Goal: Task Accomplishment & Management: Manage account settings

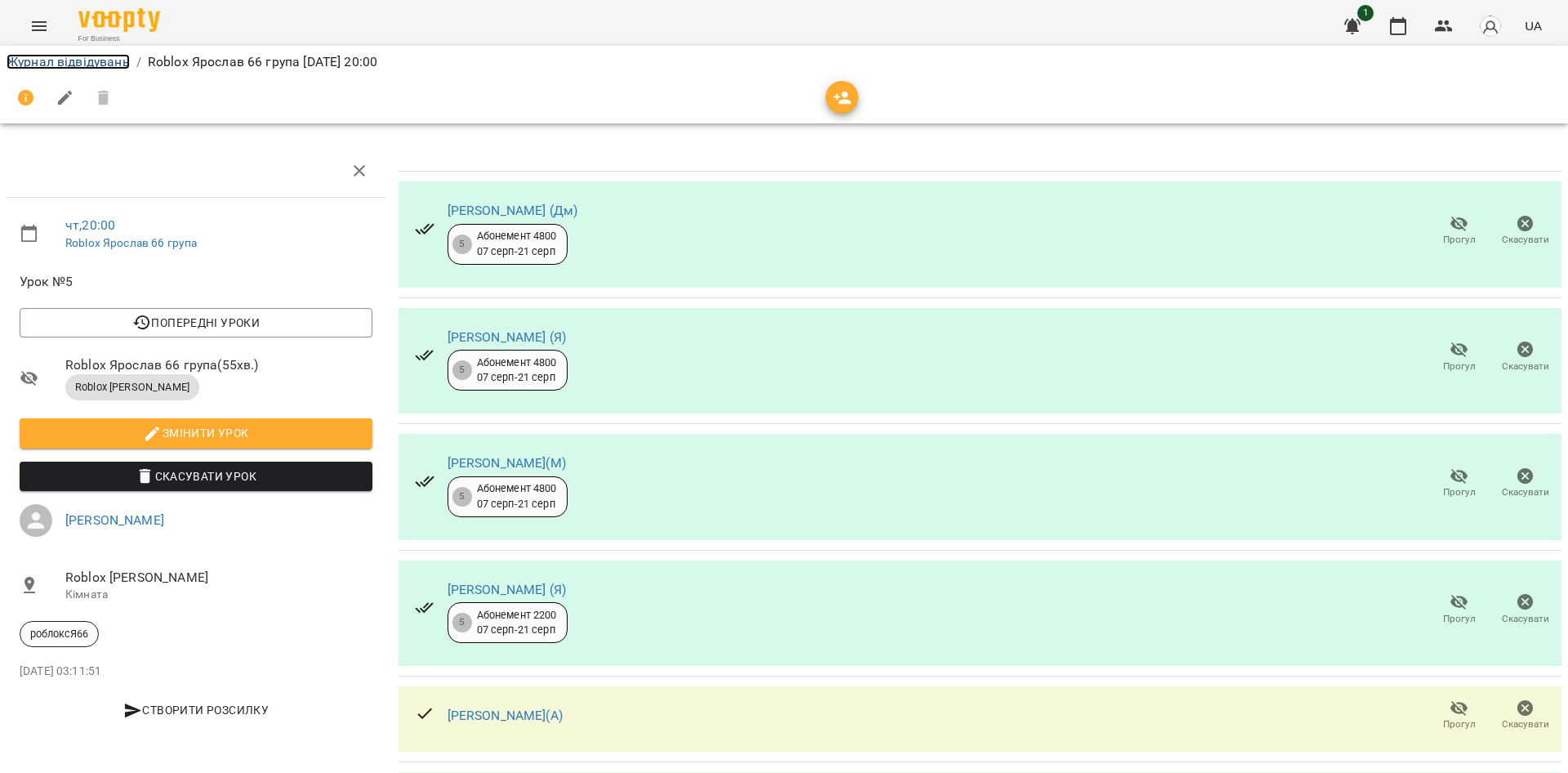
click at [51, 60] on link "Журнал відвідувань" at bounding box center [68, 62] width 123 height 16
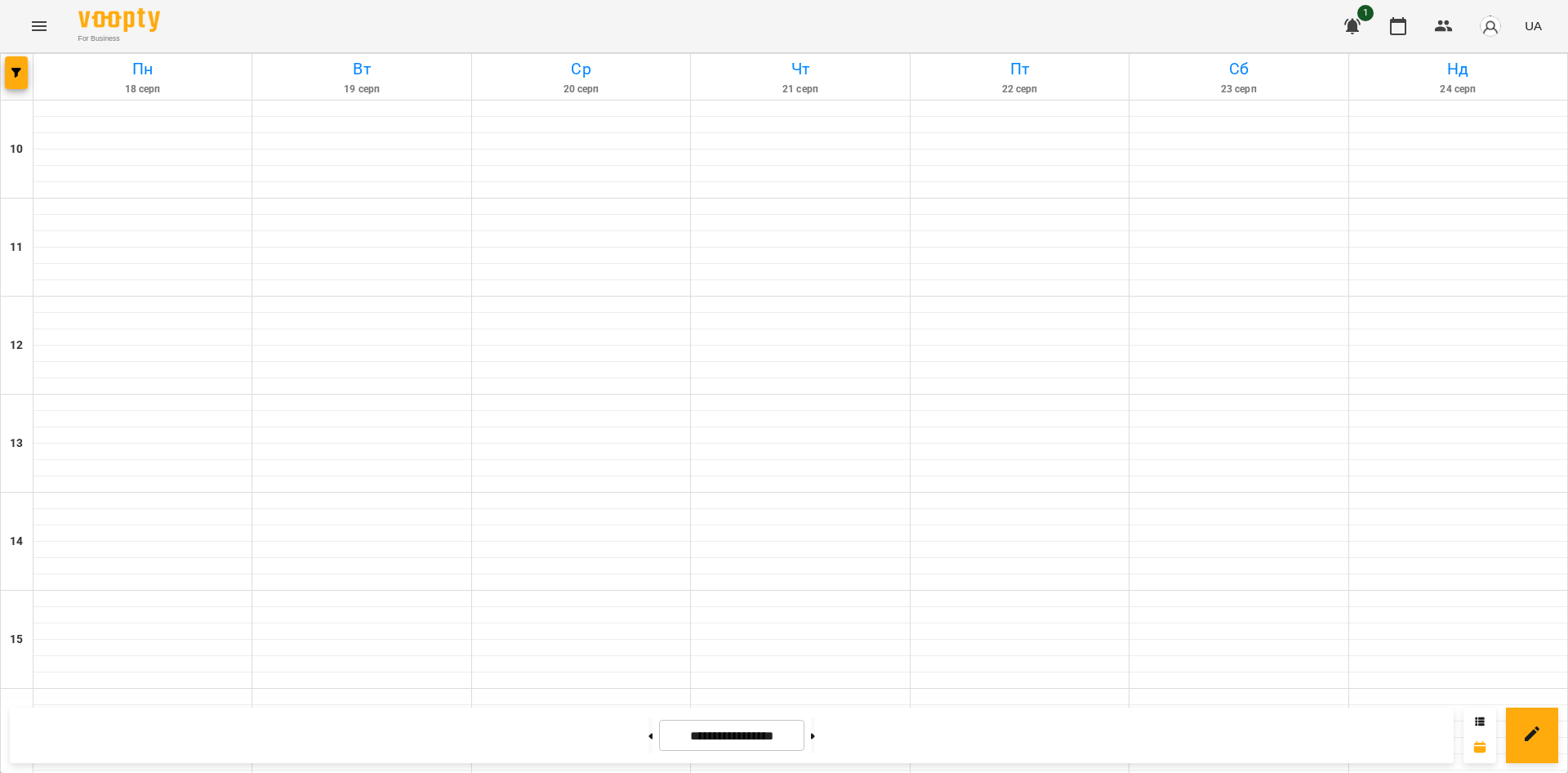
scroll to position [675, 0]
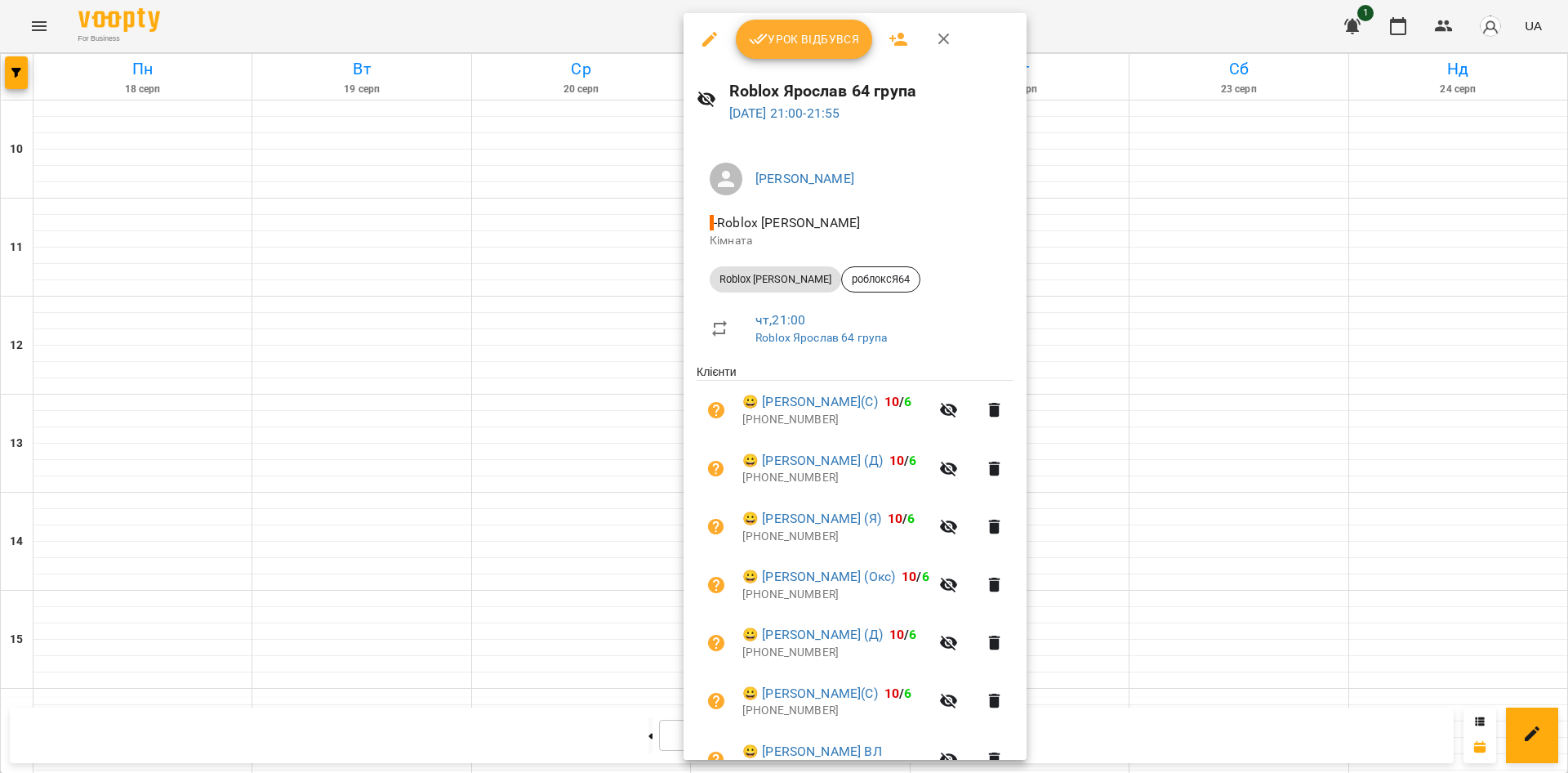
click at [814, 55] on button "Урок відбувся" at bounding box center [803, 39] width 137 height 39
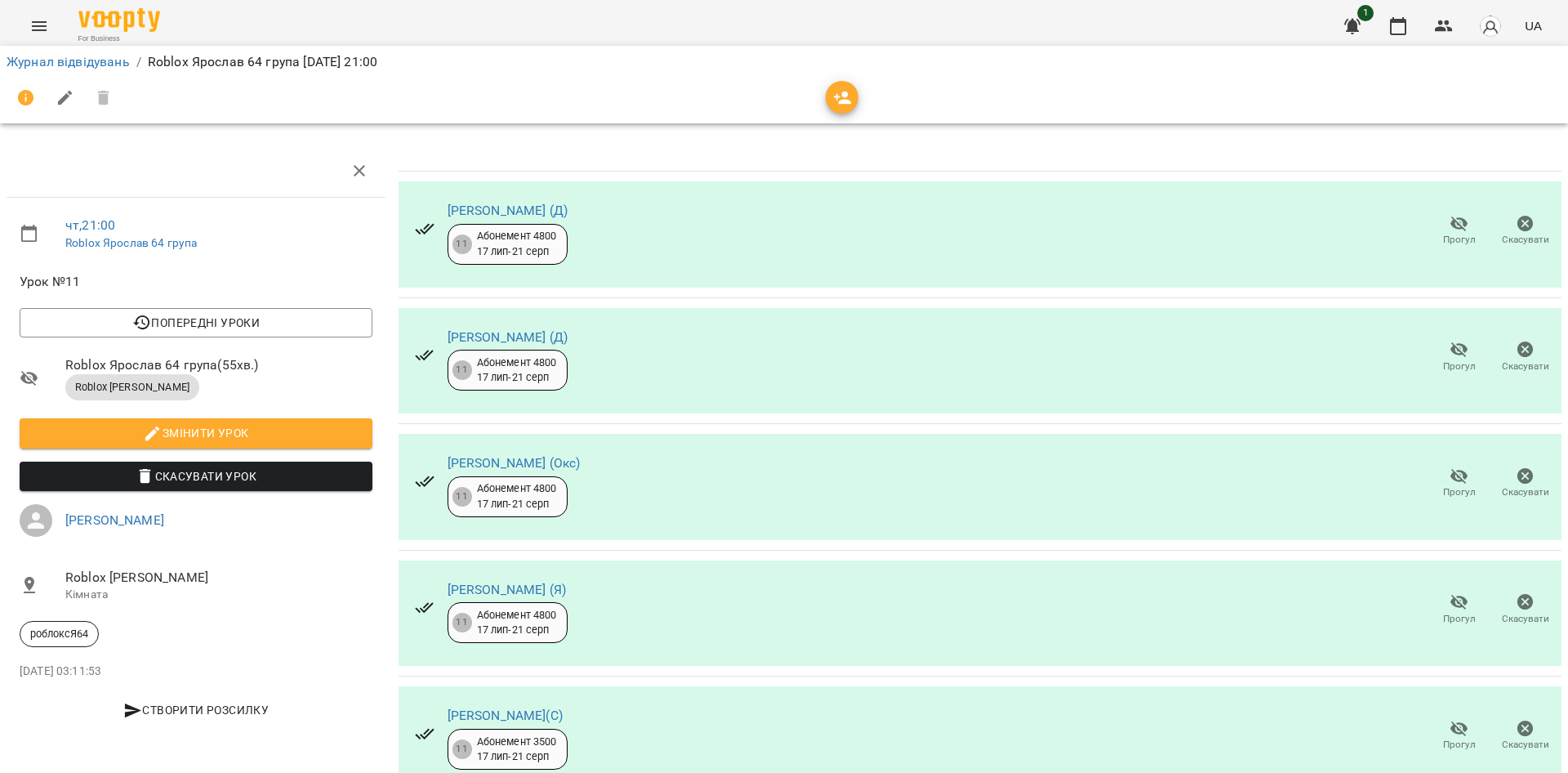
click at [1443, 234] on span "Прогул" at bounding box center [1459, 240] width 33 height 14
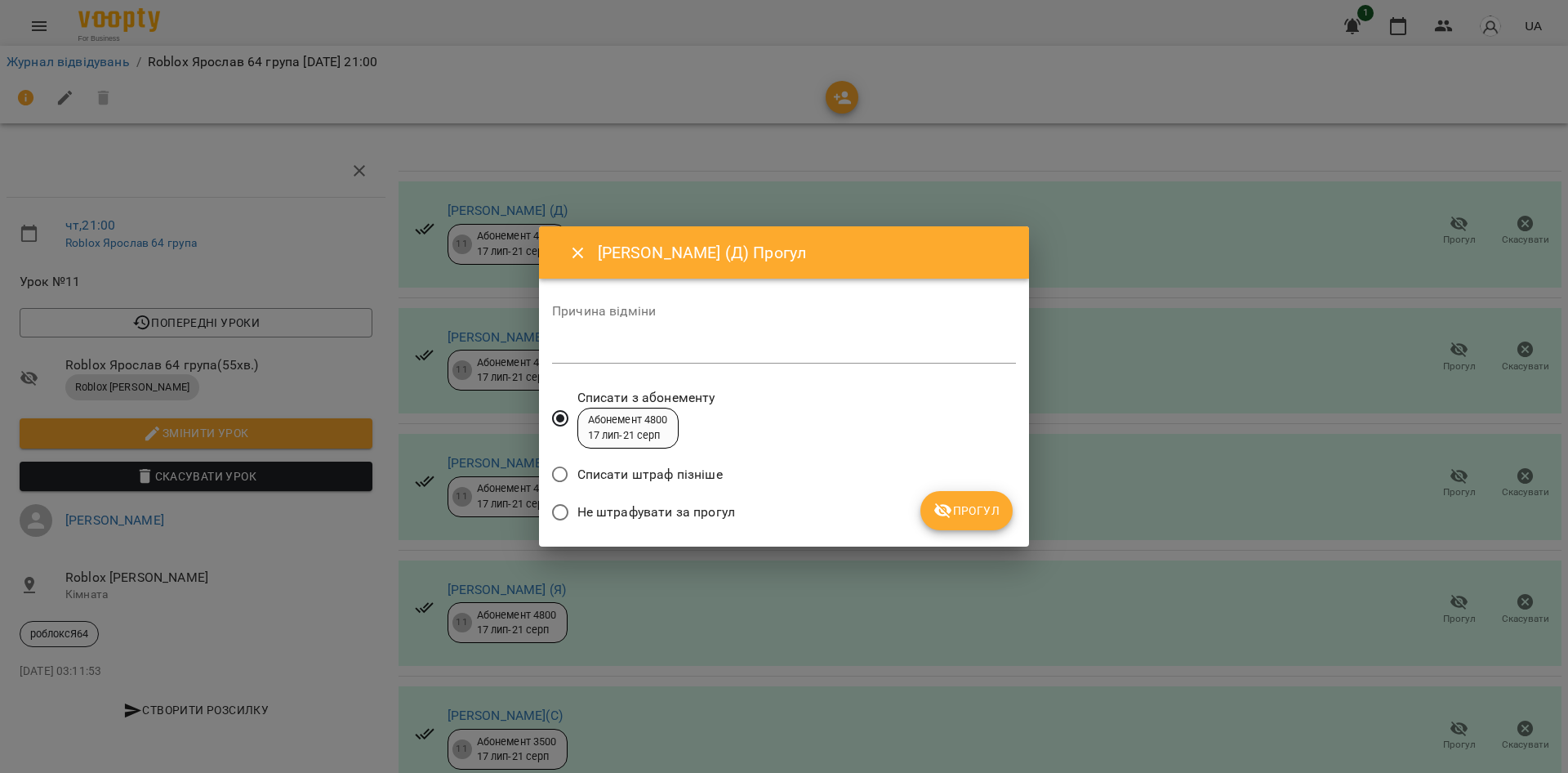
click at [982, 514] on span "Прогул" at bounding box center [966, 511] width 66 height 20
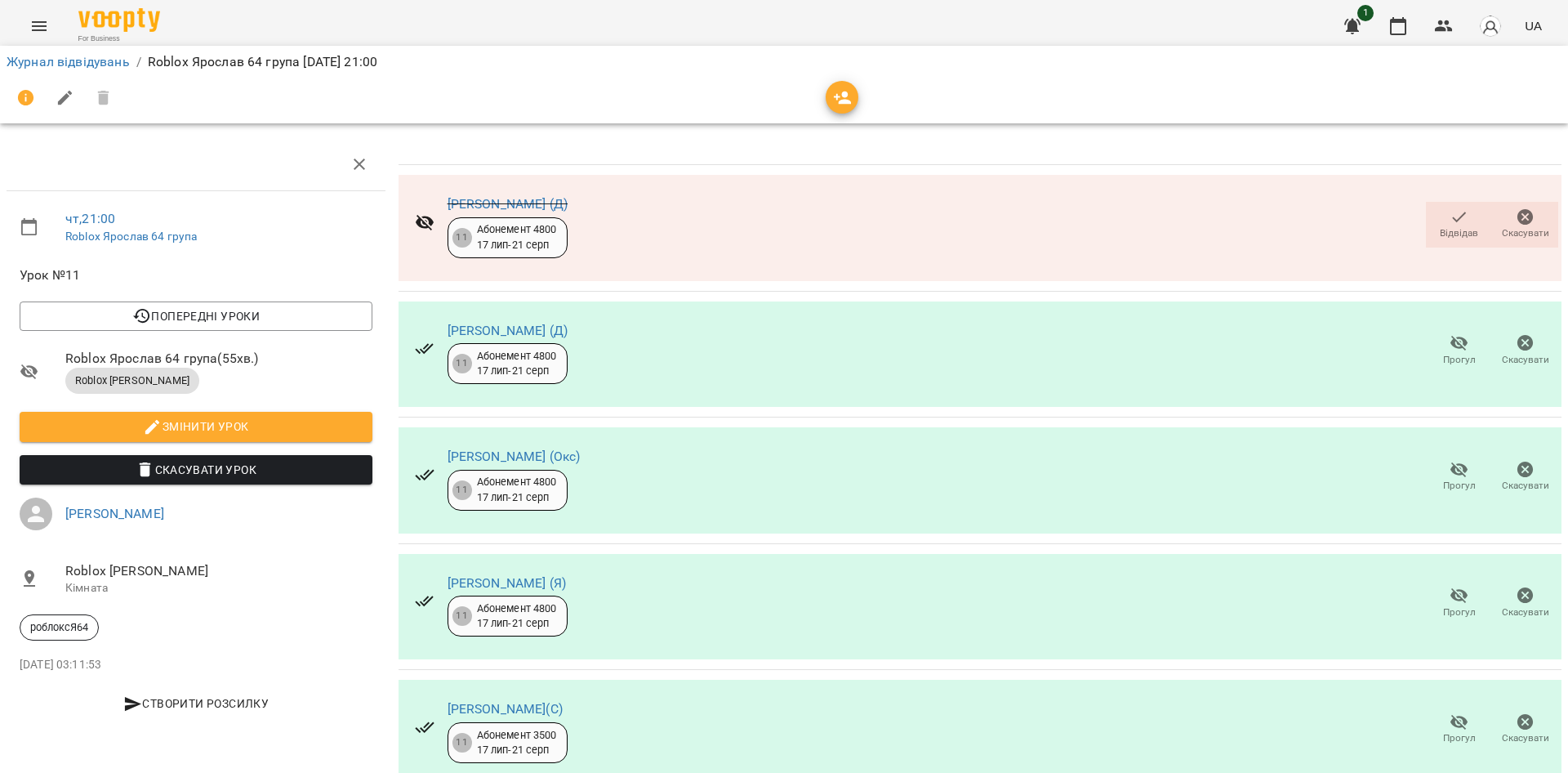
scroll to position [270, 0]
click at [1448, 606] on span "Прогул" at bounding box center [1459, 613] width 33 height 14
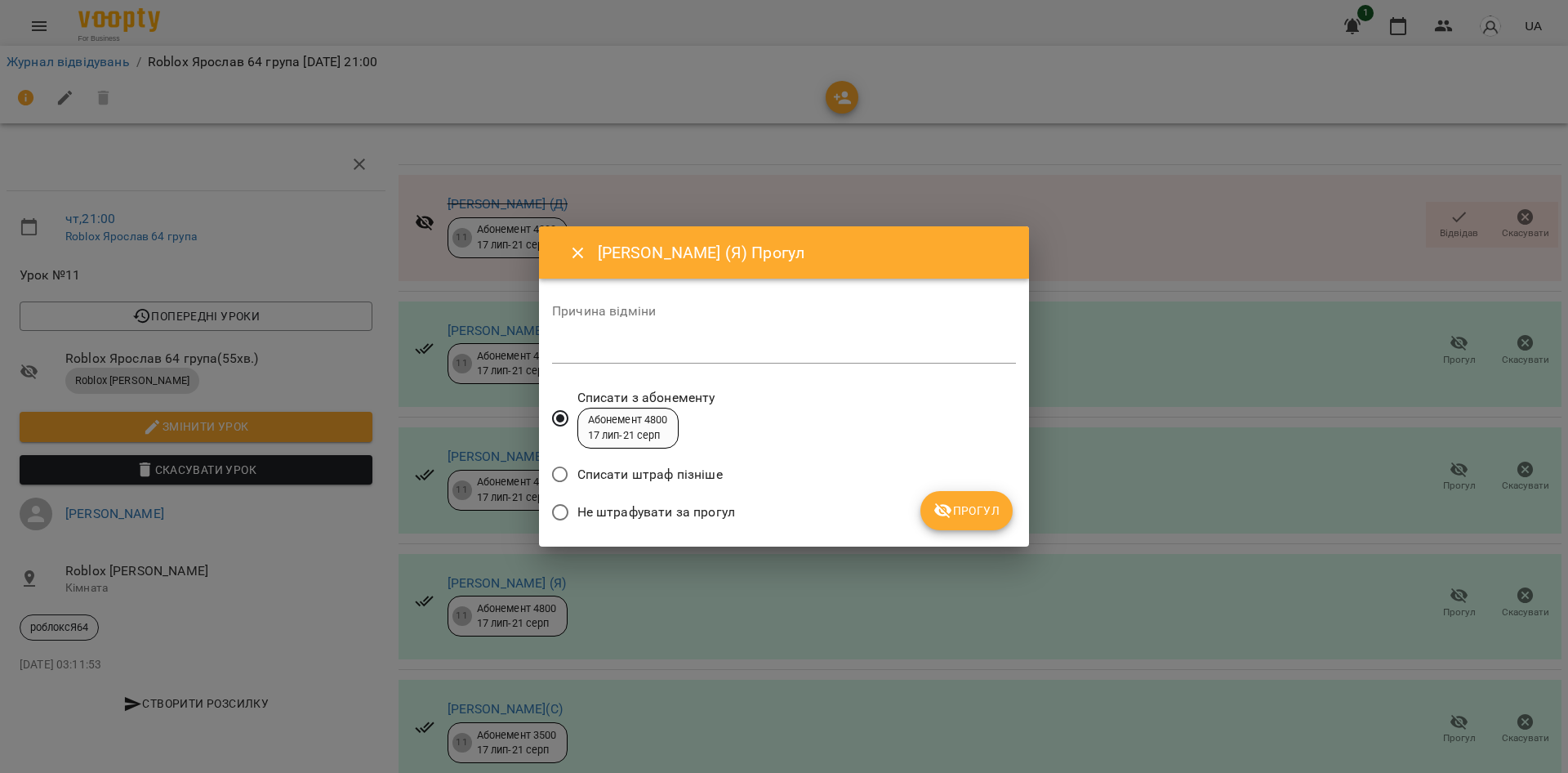
click at [966, 494] on button "Прогул" at bounding box center [966, 510] width 92 height 39
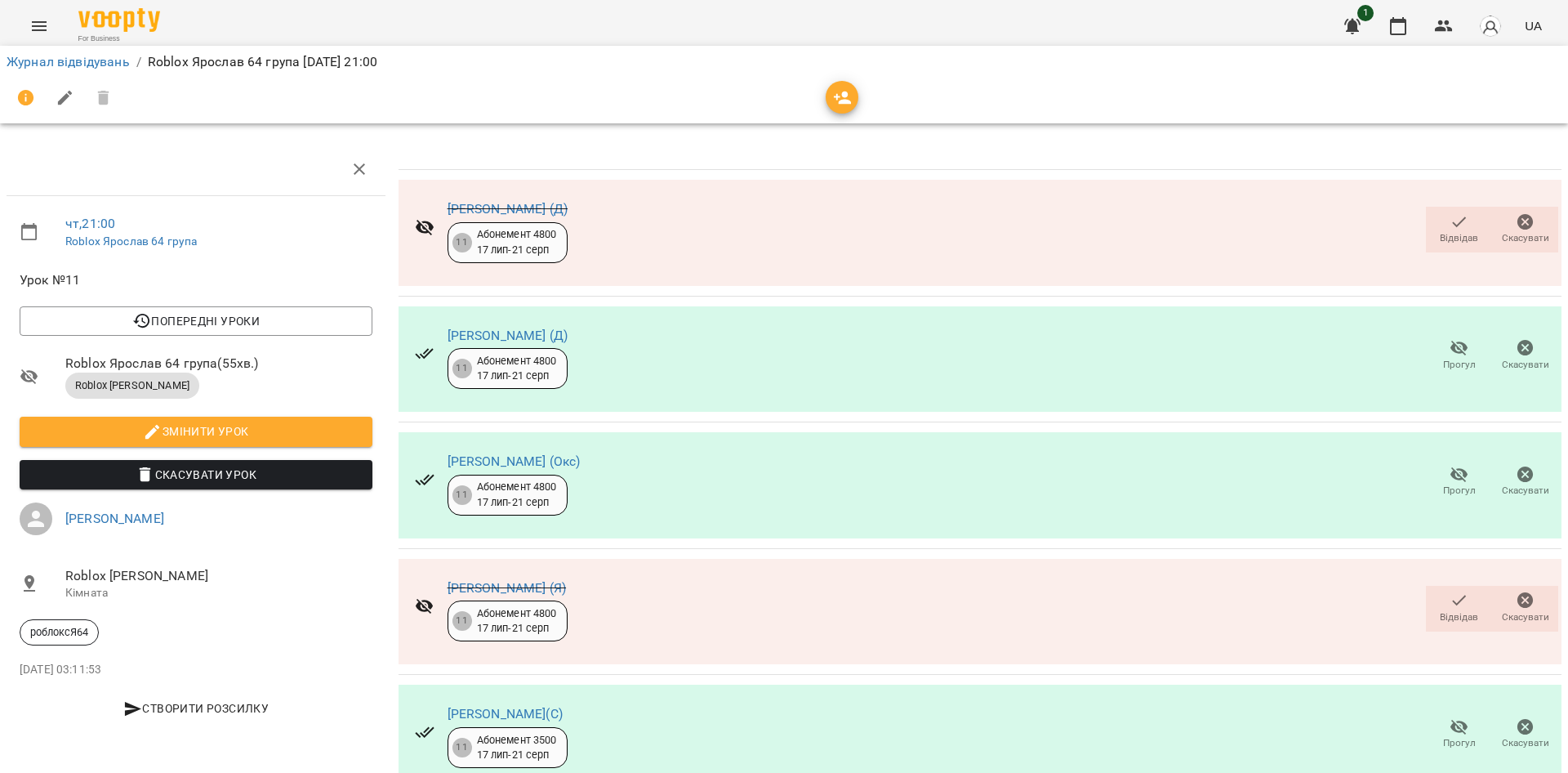
scroll to position [0, 0]
